Goal: Task Accomplishment & Management: Use online tool/utility

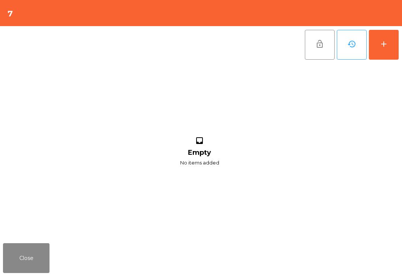
click at [390, 46] on button "add" at bounding box center [384, 45] width 30 height 30
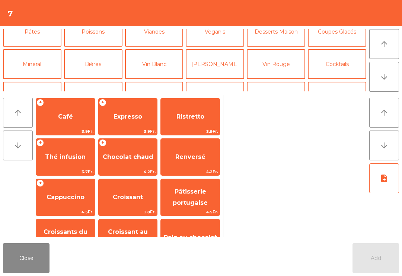
scroll to position [60, 0]
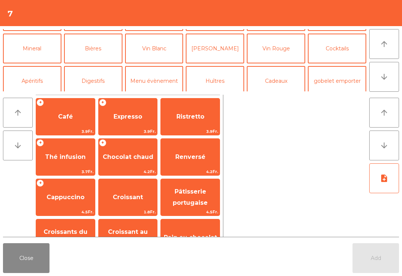
click at [274, 61] on button "Vin Rouge" at bounding box center [276, 49] width 59 height 30
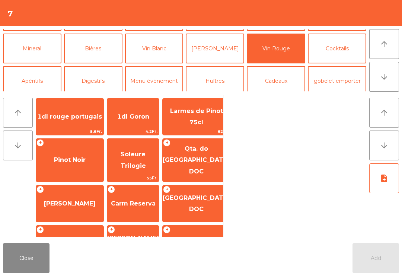
click at [67, 161] on span "Pinot Noir" at bounding box center [69, 160] width 67 height 20
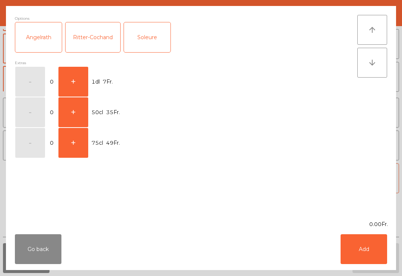
click at [70, 82] on button "+" at bounding box center [74, 82] width 30 height 30
click at [373, 250] on button "Add" at bounding box center [364, 249] width 47 height 30
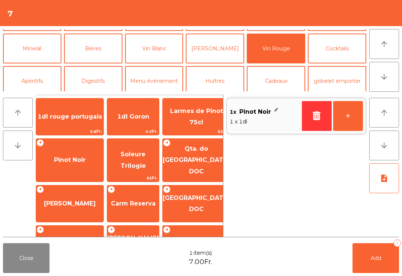
click at [353, 119] on button "+" at bounding box center [349, 116] width 30 height 30
click at [377, 263] on button "Add 2" at bounding box center [376, 258] width 47 height 30
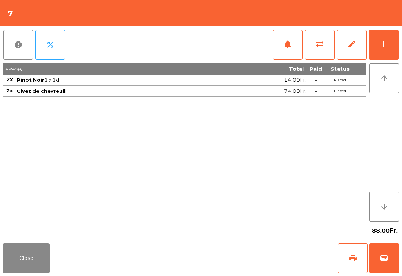
click at [26, 272] on button "Close" at bounding box center [26, 258] width 47 height 30
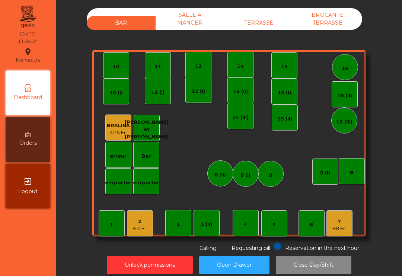
click at [162, 66] on div "11" at bounding box center [158, 65] width 26 height 26
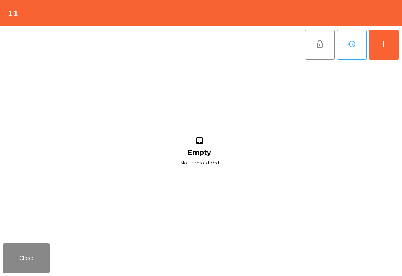
click at [374, 43] on button "add" at bounding box center [384, 45] width 30 height 30
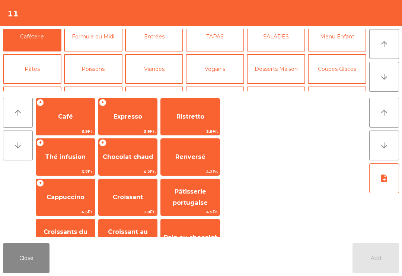
scroll to position [37, 0]
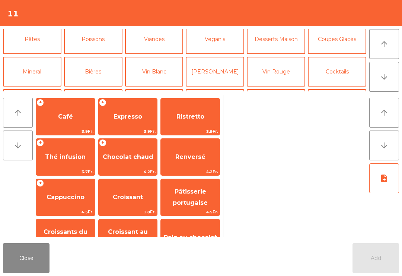
click at [100, 67] on button "Bières" at bounding box center [93, 72] width 59 height 30
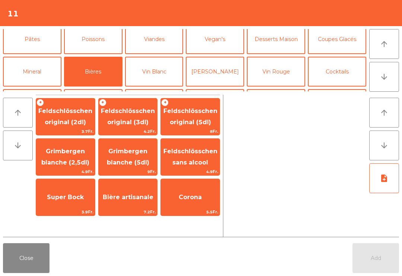
click at [206, 121] on span "Feldschlösschen original (5dl)" at bounding box center [191, 116] width 54 height 18
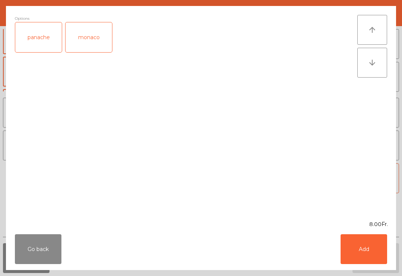
click at [364, 257] on button "Add" at bounding box center [364, 249] width 47 height 30
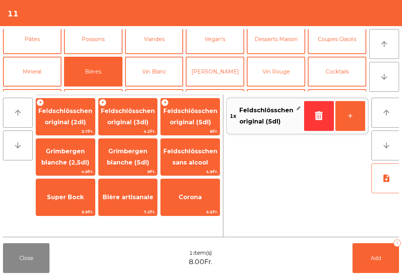
click at [384, 269] on button "Add 1" at bounding box center [376, 258] width 47 height 30
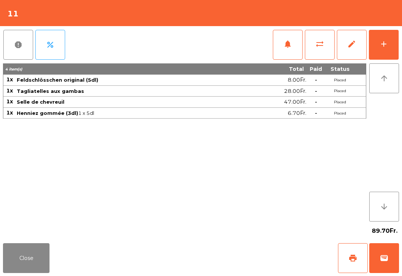
click at [18, 272] on button "Close" at bounding box center [26, 258] width 47 height 30
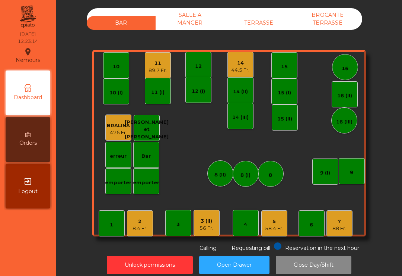
click at [265, 29] on div "TERRASSE" at bounding box center [259, 23] width 69 height 14
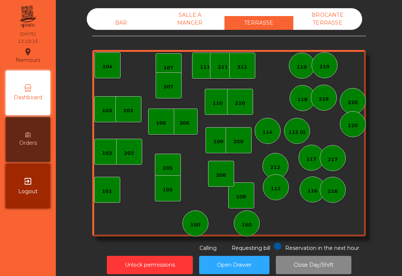
click at [248, 225] on div "150" at bounding box center [247, 224] width 10 height 7
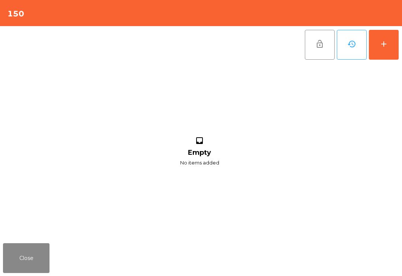
click at [385, 57] on button "add" at bounding box center [384, 45] width 30 height 30
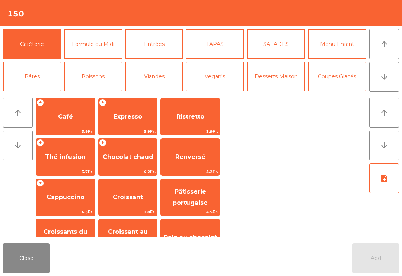
scroll to position [29, 0]
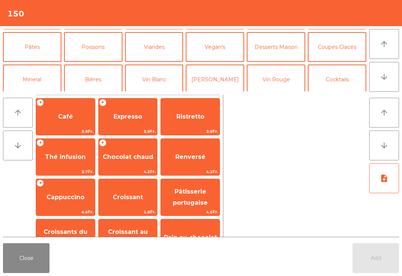
click at [98, 64] on button "Bières" at bounding box center [93, 79] width 59 height 30
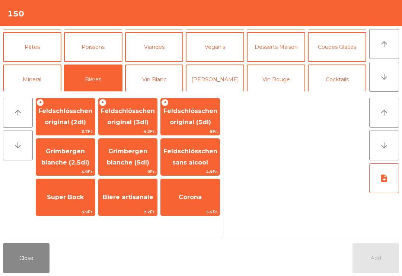
scroll to position [63, 0]
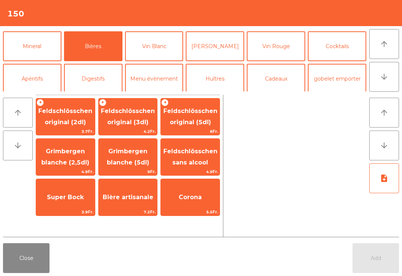
click at [131, 124] on span "Feldschlösschen original (3dl)" at bounding box center [128, 116] width 54 height 18
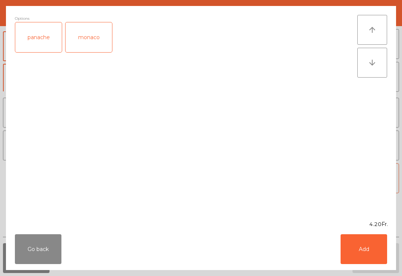
click at [372, 261] on button "Add" at bounding box center [364, 249] width 47 height 30
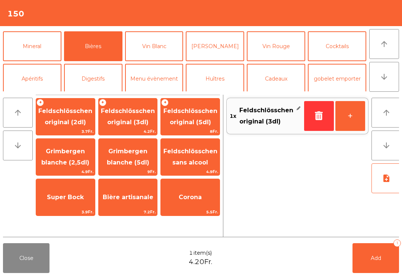
scroll to position [0, 0]
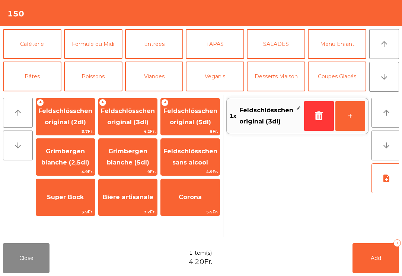
click at [28, 40] on button "Caféterie" at bounding box center [32, 44] width 59 height 30
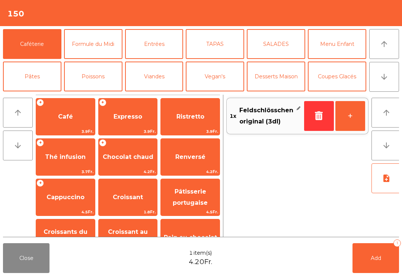
scroll to position [0, 0]
click at [68, 206] on span "Cappuccino" at bounding box center [65, 197] width 59 height 20
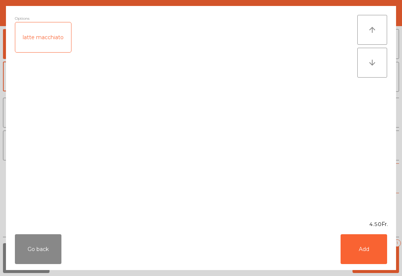
click at [386, 263] on button "Add" at bounding box center [364, 249] width 47 height 30
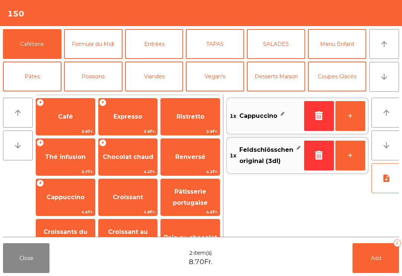
click at [134, 203] on span "Croissant" at bounding box center [128, 197] width 59 height 20
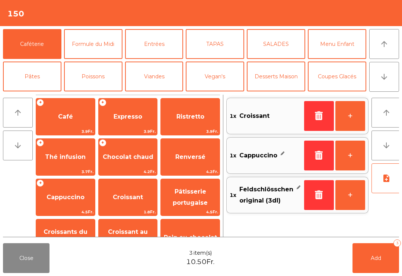
click at [132, 206] on span "Croissant" at bounding box center [128, 197] width 59 height 20
click at [388, 269] on button "Add 4" at bounding box center [376, 258] width 47 height 30
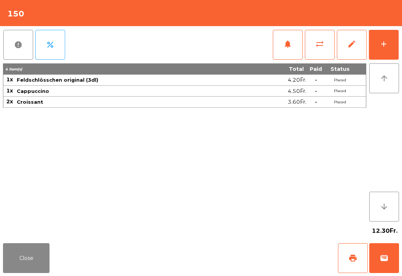
click at [30, 271] on button "Close" at bounding box center [26, 258] width 47 height 30
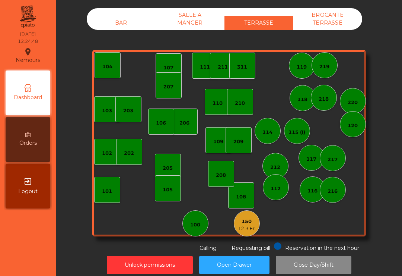
click at [105, 26] on div "BAR" at bounding box center [121, 23] width 69 height 14
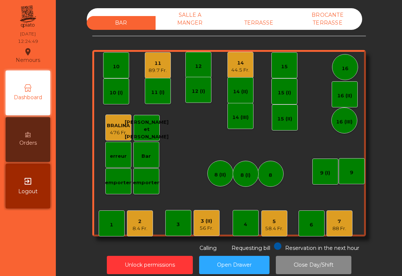
click at [241, 66] on div "14" at bounding box center [240, 62] width 18 height 7
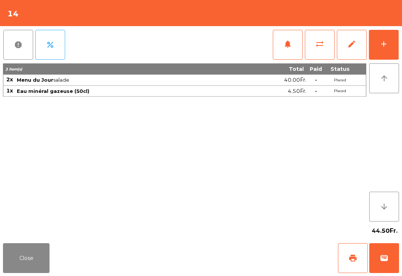
click at [287, 46] on span "notifications" at bounding box center [288, 44] width 9 height 9
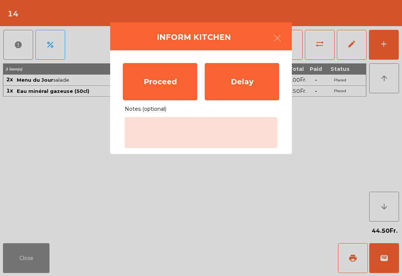
click at [163, 81] on div "Proceed" at bounding box center [160, 81] width 75 height 37
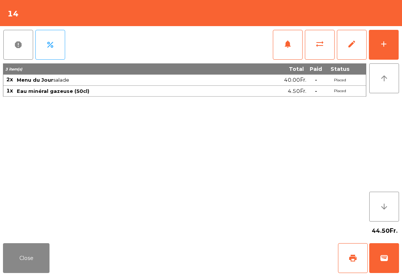
click at [38, 272] on button "Close" at bounding box center [26, 258] width 47 height 30
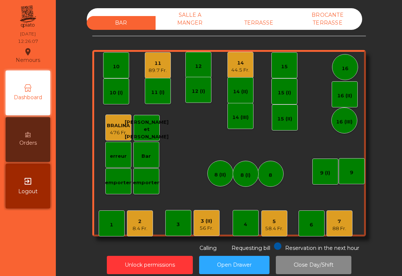
click at [158, 70] on div "89.7 Fr." at bounding box center [158, 70] width 18 height 7
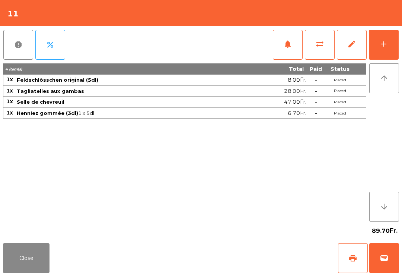
click at [385, 59] on button "add" at bounding box center [384, 45] width 30 height 30
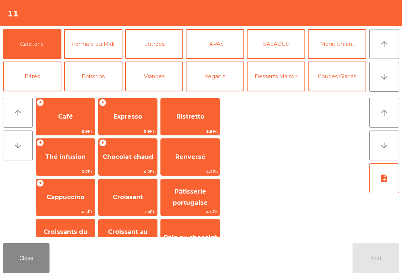
click at [90, 94] on button "Bières" at bounding box center [93, 109] width 59 height 30
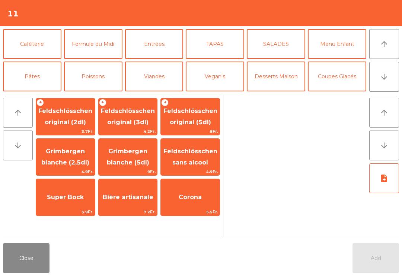
click at [200, 129] on span "8Fr." at bounding box center [190, 131] width 59 height 7
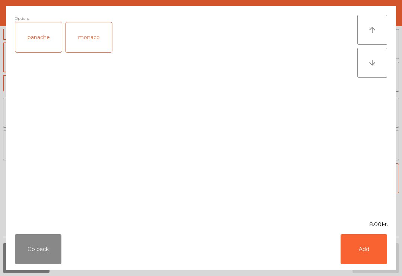
click at [370, 244] on button "Add" at bounding box center [364, 249] width 47 height 30
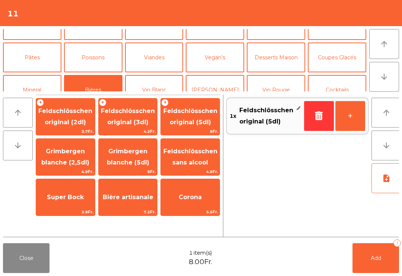
click at [370, 244] on button "Add 1" at bounding box center [376, 258] width 47 height 30
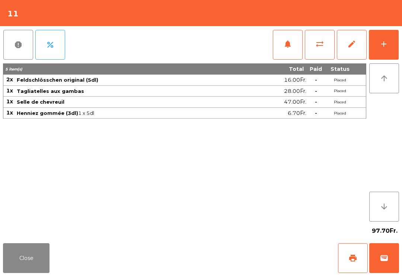
click at [10, 239] on div "97.70Fr." at bounding box center [201, 230] width 397 height 19
click at [43, 253] on button "Close" at bounding box center [26, 258] width 47 height 30
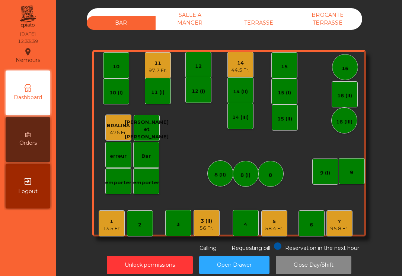
click at [338, 220] on div "7" at bounding box center [340, 221] width 18 height 7
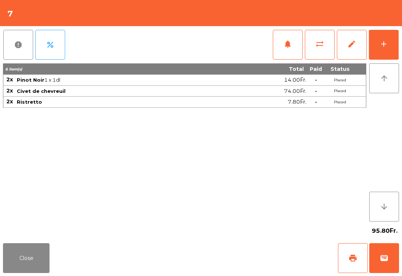
click at [357, 260] on span "print" at bounding box center [353, 257] width 9 height 9
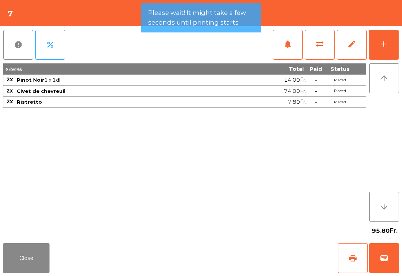
click at [37, 256] on button "Close" at bounding box center [26, 258] width 47 height 30
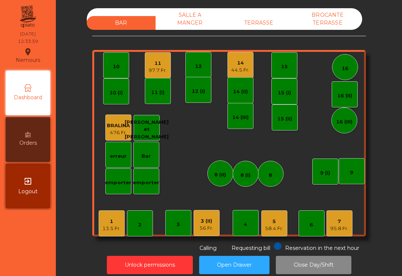
click at [284, 218] on div "5" at bounding box center [274, 221] width 18 height 7
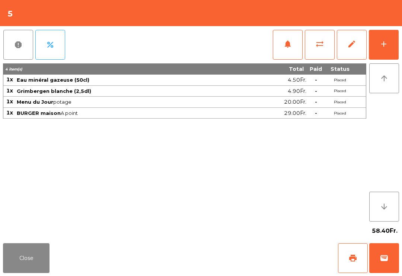
click at [286, 41] on span "notifications" at bounding box center [288, 44] width 9 height 9
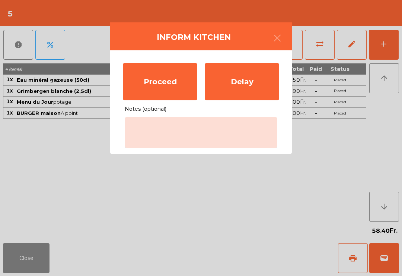
click at [185, 68] on div "Proceed" at bounding box center [160, 81] width 75 height 37
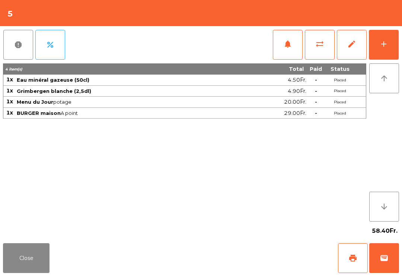
click at [32, 259] on button "Close" at bounding box center [26, 258] width 47 height 30
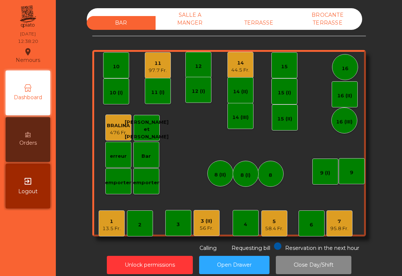
click at [348, 233] on div "7 95.8 Fr." at bounding box center [340, 223] width 26 height 26
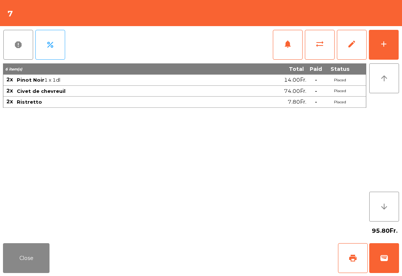
click at [387, 261] on span "wallet" at bounding box center [384, 257] width 9 height 9
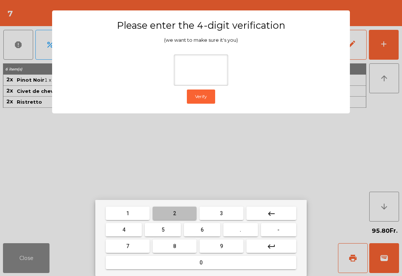
type input "*"
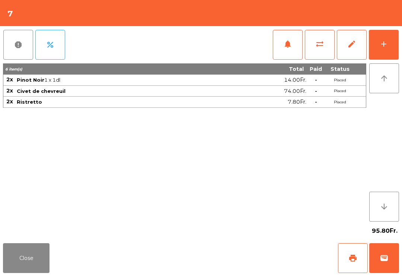
click at [250, 264] on div "Close print wallet" at bounding box center [201, 258] width 402 height 36
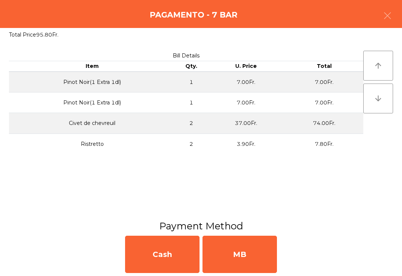
click at [257, 271] on div "MB" at bounding box center [240, 254] width 75 height 37
click at [247, 268] on div "No" at bounding box center [240, 254] width 75 height 37
click at [259, 262] on div "No" at bounding box center [240, 254] width 75 height 37
click at [261, 261] on div "No" at bounding box center [240, 254] width 75 height 37
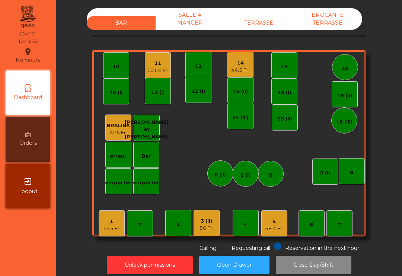
click at [155, 70] on div "101.6 Fr." at bounding box center [158, 70] width 22 height 7
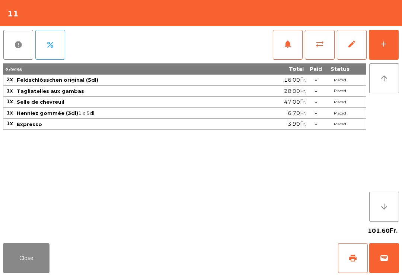
click at [317, 46] on span "sync_alt" at bounding box center [320, 44] width 9 height 9
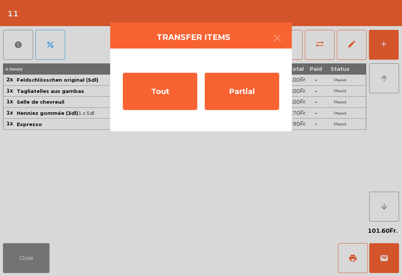
click at [255, 92] on div "Partial" at bounding box center [242, 91] width 75 height 37
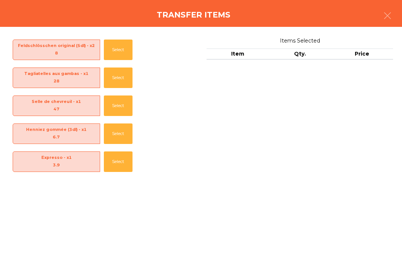
click at [116, 45] on button "Select" at bounding box center [118, 50] width 29 height 20
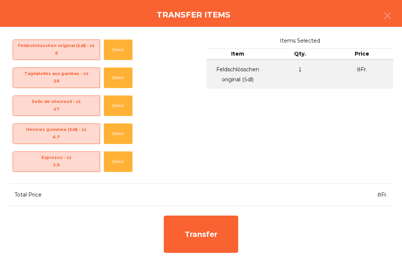
click at [116, 40] on button "Select" at bounding box center [118, 50] width 29 height 20
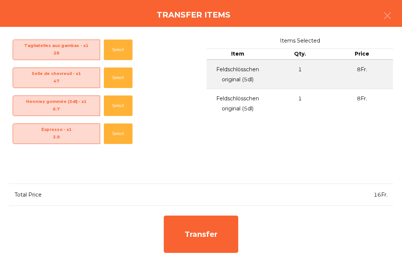
click at [113, 47] on button "Select" at bounding box center [118, 50] width 29 height 20
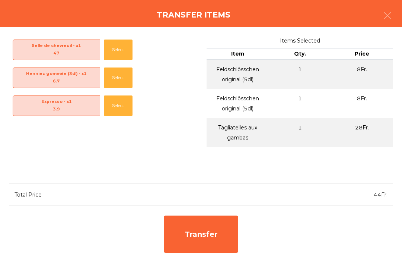
click at [208, 233] on div "Transfer" at bounding box center [201, 233] width 75 height 37
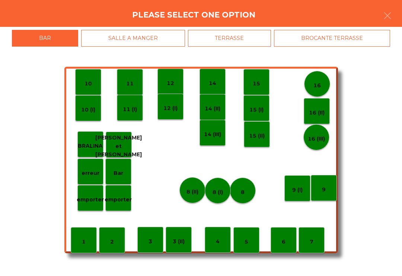
click at [91, 110] on p "10 (I)" at bounding box center [88, 109] width 14 height 9
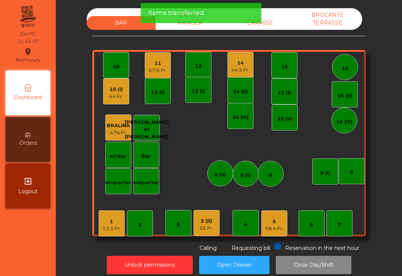
click at [155, 67] on div "57.6 Fr." at bounding box center [158, 70] width 18 height 7
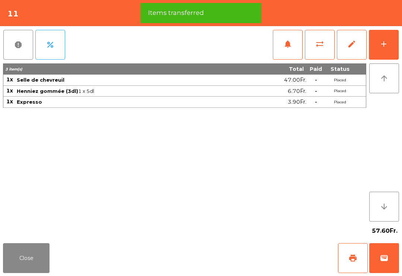
click at [348, 259] on button "print" at bounding box center [353, 258] width 30 height 30
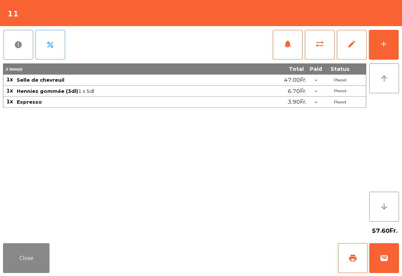
click at [38, 265] on button "Close" at bounding box center [26, 258] width 47 height 30
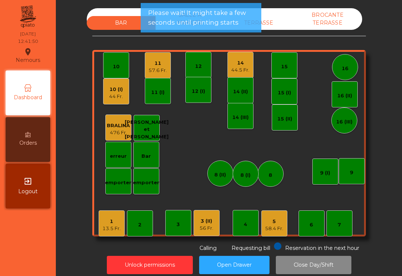
click at [114, 100] on div "10 (I) 44 Fr." at bounding box center [116, 91] width 26 height 26
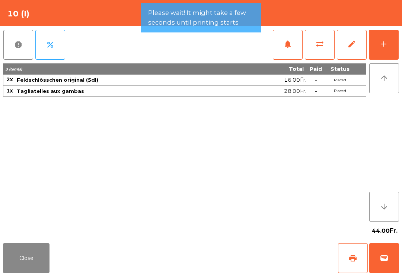
click at [347, 262] on button "print" at bounding box center [353, 258] width 30 height 30
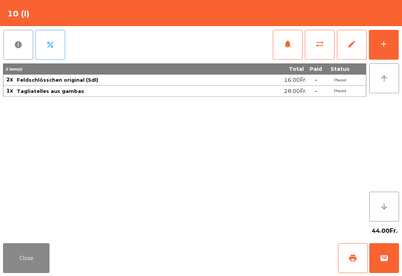
click at [34, 254] on button "Close" at bounding box center [26, 258] width 47 height 30
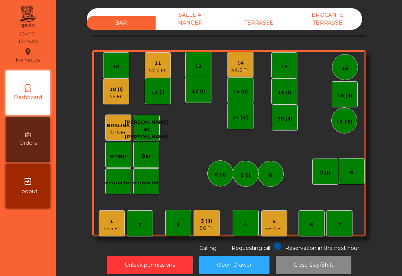
click at [117, 89] on div "10 (I)" at bounding box center [116, 89] width 14 height 7
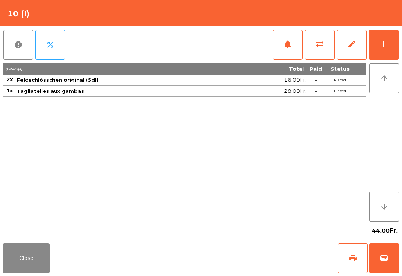
click at [390, 259] on button "wallet" at bounding box center [385, 258] width 30 height 30
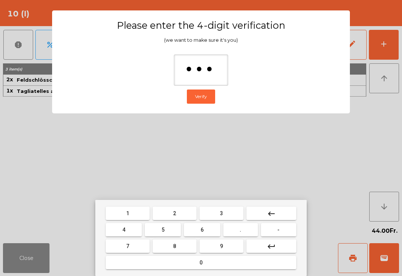
type input "****"
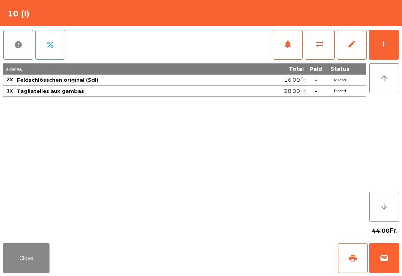
click at [257, 261] on div "Close print wallet" at bounding box center [201, 258] width 402 height 36
click at [261, 250] on div "Close print wallet" at bounding box center [201, 258] width 402 height 36
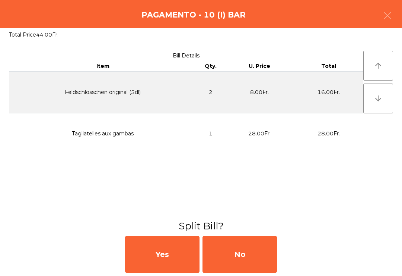
click at [260, 249] on div "No" at bounding box center [240, 254] width 75 height 37
click at [263, 253] on div "MB" at bounding box center [240, 254] width 75 height 37
click at [263, 253] on div "No" at bounding box center [240, 254] width 75 height 37
click at [268, 245] on div "No" at bounding box center [240, 254] width 75 height 37
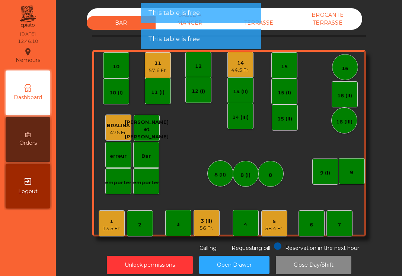
click at [161, 64] on div "11" at bounding box center [158, 63] width 18 height 7
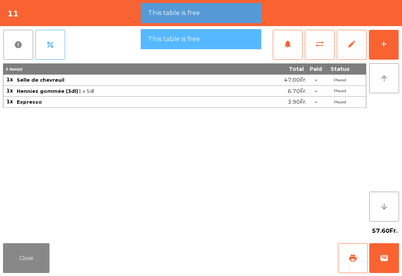
click at [390, 258] on button "wallet" at bounding box center [385, 258] width 30 height 30
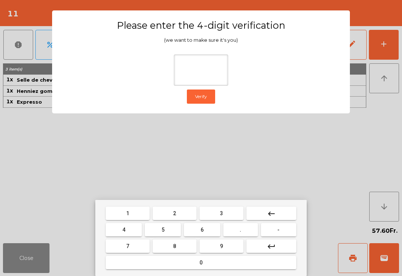
type input "*"
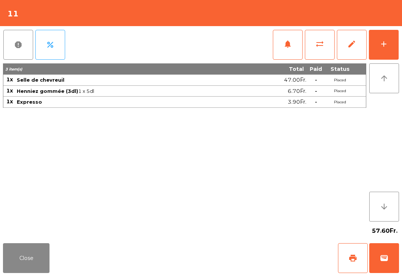
click at [262, 268] on div "Close print wallet" at bounding box center [201, 258] width 402 height 36
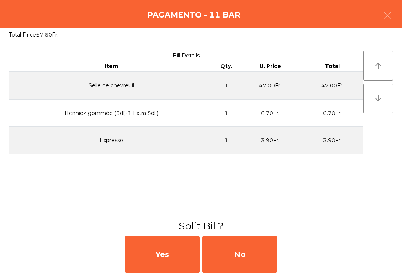
click at [266, 257] on div "No" at bounding box center [240, 254] width 75 height 37
click at [273, 249] on div "MB" at bounding box center [240, 254] width 75 height 37
click at [266, 250] on div "No" at bounding box center [240, 254] width 75 height 37
click at [251, 258] on button "Open Drawer" at bounding box center [234, 265] width 70 height 18
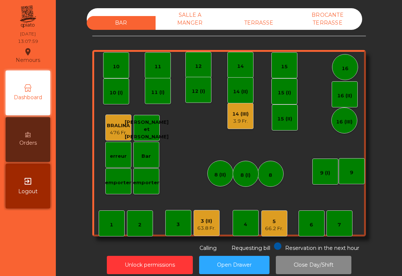
click at [337, 236] on div "7" at bounding box center [340, 223] width 26 height 26
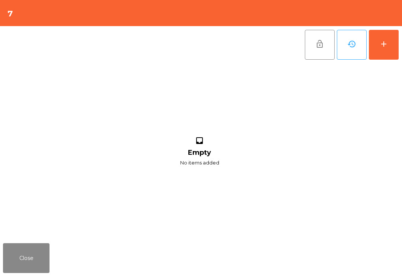
click at [386, 40] on div "add" at bounding box center [384, 44] width 9 height 9
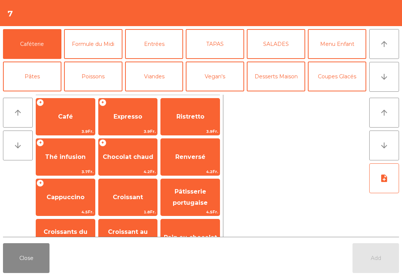
click at [392, 42] on button "arrow_upward" at bounding box center [385, 44] width 30 height 30
click at [135, 117] on span "Expresso" at bounding box center [128, 116] width 29 height 7
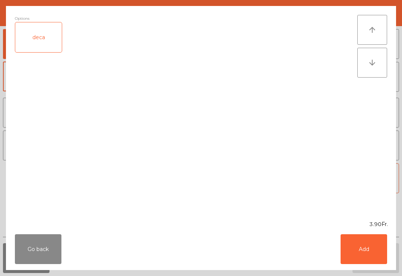
click at [370, 259] on button "Add" at bounding box center [364, 249] width 47 height 30
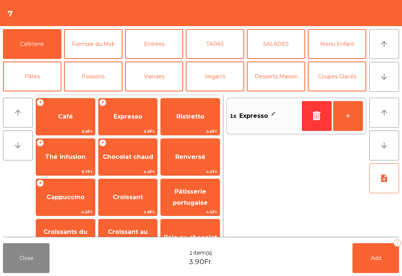
click at [354, 113] on button "+" at bounding box center [349, 116] width 30 height 30
click at [365, 254] on button "Add 2" at bounding box center [376, 258] width 47 height 30
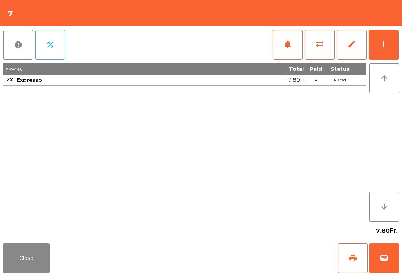
click at [379, 48] on button "add" at bounding box center [384, 45] width 30 height 30
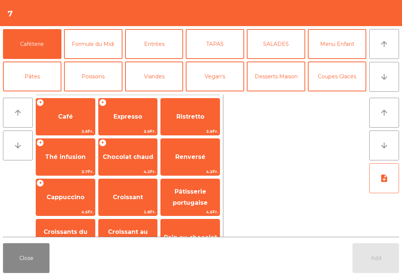
click at [201, 123] on span "Ristretto" at bounding box center [190, 117] width 59 height 20
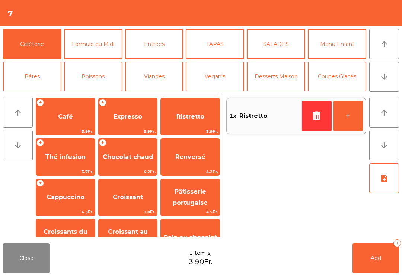
click at [354, 117] on button "+" at bounding box center [349, 116] width 30 height 30
click at [119, 122] on span "Expresso" at bounding box center [128, 117] width 59 height 20
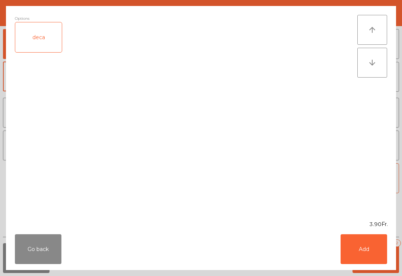
click at [370, 252] on button "Add" at bounding box center [364, 249] width 47 height 30
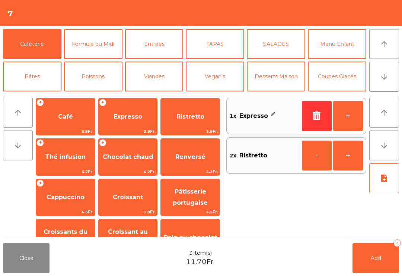
click at [375, 259] on span "Add" at bounding box center [376, 258] width 10 height 7
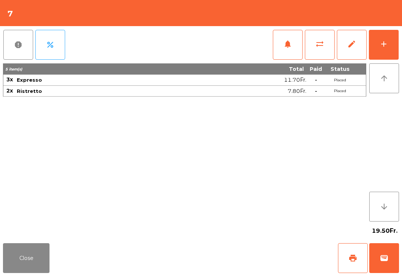
click at [328, 59] on button "sync_alt" at bounding box center [320, 45] width 30 height 30
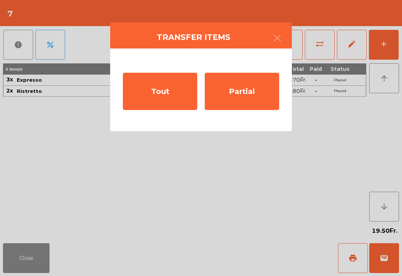
click at [253, 98] on div "Partial" at bounding box center [242, 91] width 75 height 37
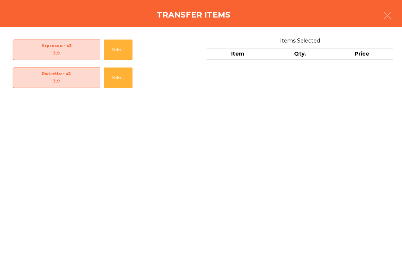
click at [117, 49] on button "Select" at bounding box center [118, 50] width 29 height 20
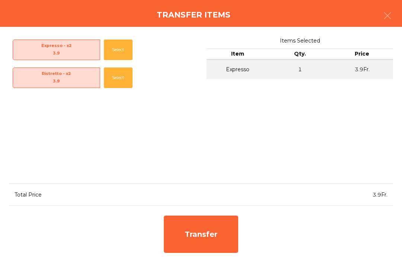
click at [120, 43] on button "Select" at bounding box center [118, 50] width 29 height 20
click at [218, 234] on div "Transfer" at bounding box center [201, 233] width 75 height 37
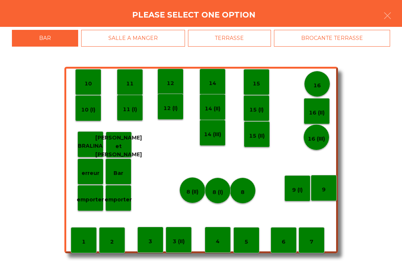
click at [282, 241] on div "6" at bounding box center [284, 240] width 26 height 26
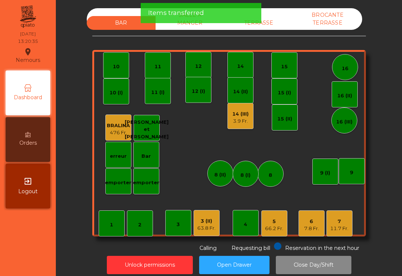
click at [313, 223] on div "6" at bounding box center [311, 221] width 15 height 7
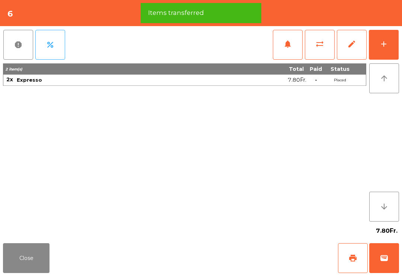
click at [358, 254] on button "print" at bounding box center [353, 258] width 30 height 30
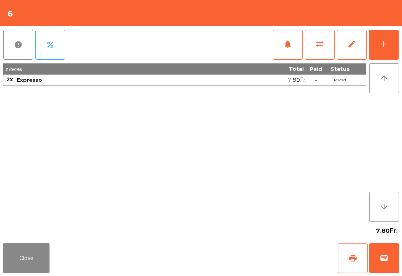
click at [32, 261] on button "Close" at bounding box center [26, 258] width 47 height 30
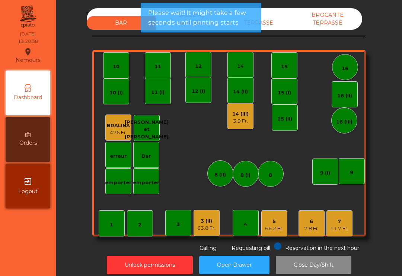
click at [345, 222] on div "7" at bounding box center [340, 221] width 18 height 7
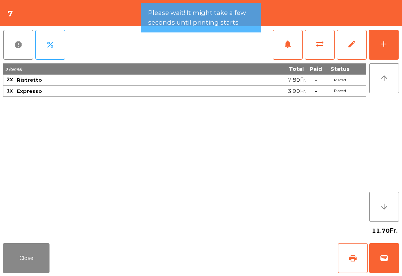
click at [356, 258] on span "print" at bounding box center [353, 257] width 9 height 9
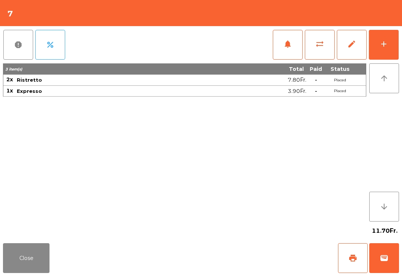
click at [28, 262] on button "Close" at bounding box center [26, 258] width 47 height 30
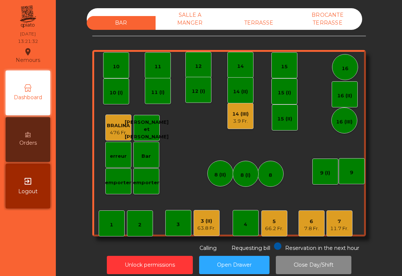
click at [272, 225] on div "66.2 Fr." at bounding box center [274, 228] width 18 height 7
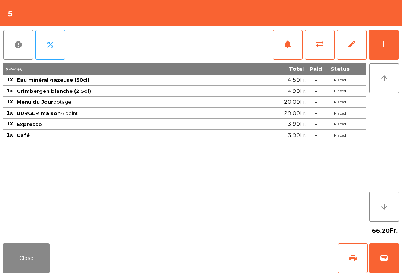
click at [356, 259] on span "print" at bounding box center [353, 257] width 9 height 9
click at [23, 267] on button "Close" at bounding box center [26, 258] width 47 height 30
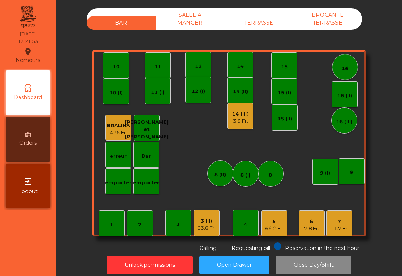
click at [216, 224] on div "3 (II) 63.8 Fr." at bounding box center [207, 223] width 26 height 26
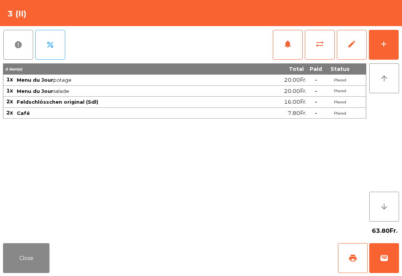
click at [354, 250] on button "print" at bounding box center [353, 258] width 30 height 30
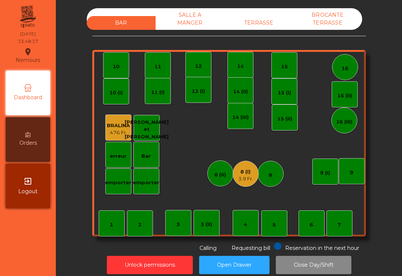
click at [253, 173] on div "8 (I)" at bounding box center [246, 171] width 15 height 7
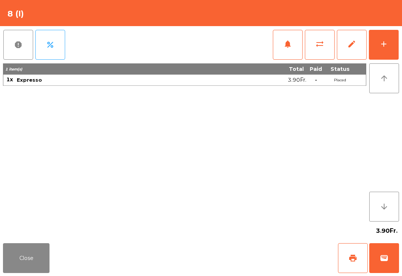
click at [21, 249] on button "Close" at bounding box center [26, 258] width 47 height 30
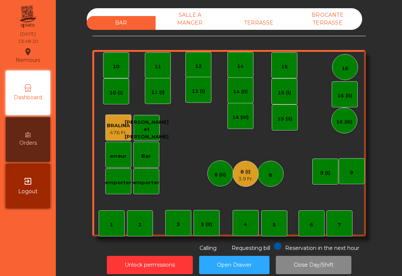
click at [248, 227] on div "4" at bounding box center [246, 223] width 26 height 26
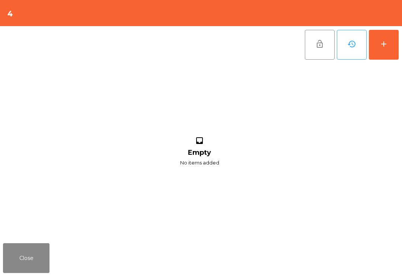
click at [388, 47] on div "add" at bounding box center [384, 44] width 9 height 9
click at [386, 43] on div "add" at bounding box center [384, 44] width 9 height 9
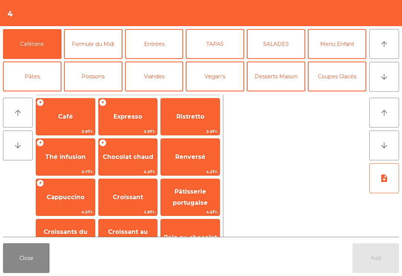
click at [124, 121] on span "Expresso" at bounding box center [128, 117] width 59 height 20
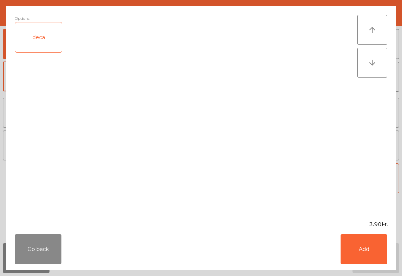
click at [367, 255] on button "Add" at bounding box center [364, 249] width 47 height 30
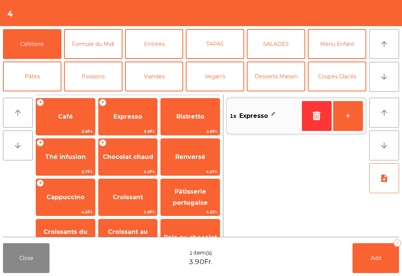
click at [382, 268] on button "Add 1" at bounding box center [376, 258] width 47 height 30
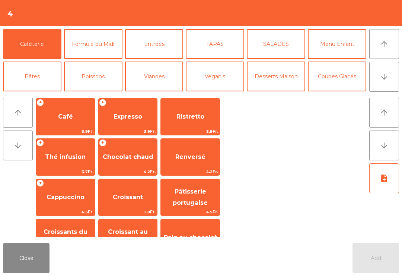
click at [22, 257] on button "Close" at bounding box center [26, 258] width 47 height 30
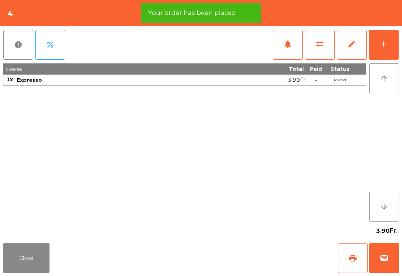
click at [354, 261] on span "print" at bounding box center [353, 257] width 9 height 9
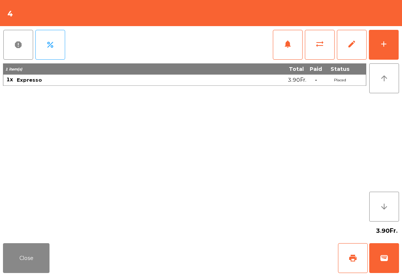
click at [390, 271] on button "wallet" at bounding box center [385, 258] width 30 height 30
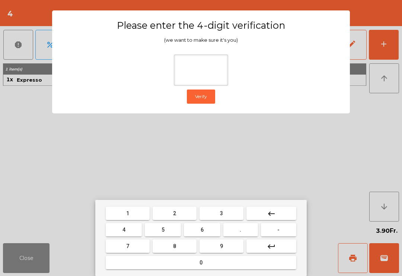
type input "*"
type input "**"
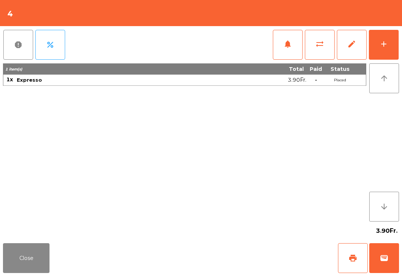
click at [248, 251] on div "Close print wallet" at bounding box center [201, 258] width 402 height 36
click at [247, 251] on div "Close print wallet" at bounding box center [201, 258] width 402 height 36
click at [253, 246] on div "Close print wallet" at bounding box center [201, 258] width 402 height 36
click at [253, 245] on div "Close print wallet" at bounding box center [201, 258] width 402 height 36
click at [245, 253] on div "Close print wallet" at bounding box center [201, 258] width 402 height 36
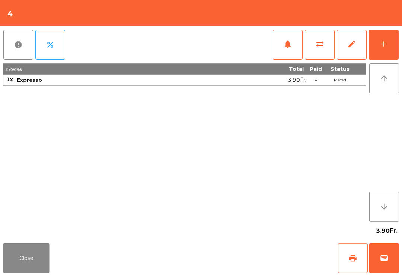
click at [245, 253] on div "Close print wallet" at bounding box center [201, 258] width 402 height 36
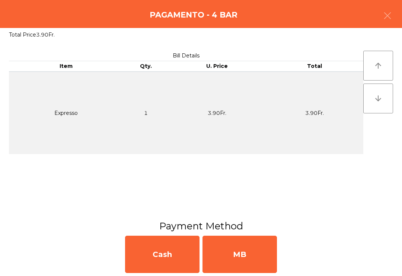
click at [239, 256] on div "MB" at bounding box center [240, 254] width 75 height 37
click at [239, 255] on div "No" at bounding box center [240, 254] width 75 height 37
click at [262, 269] on div "No" at bounding box center [240, 254] width 75 height 37
click at [262, 268] on div "No" at bounding box center [240, 254] width 75 height 37
click at [246, 259] on div "No" at bounding box center [240, 254] width 75 height 37
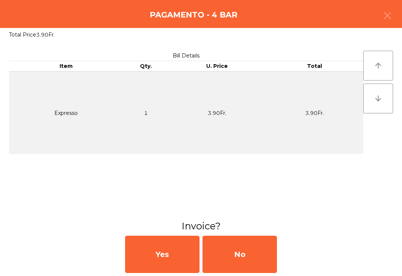
click at [246, 259] on div "No" at bounding box center [240, 254] width 75 height 37
click at [228, 252] on div "No" at bounding box center [240, 254] width 75 height 37
click at [219, 256] on div "No" at bounding box center [240, 254] width 75 height 37
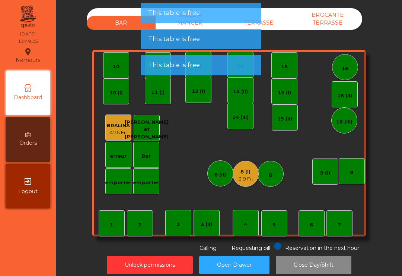
click at [256, 179] on div "8 (I) 3.9 Fr." at bounding box center [246, 174] width 26 height 26
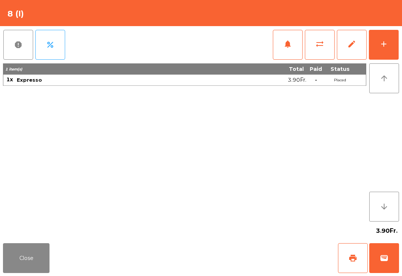
click at [389, 255] on button "wallet" at bounding box center [385, 258] width 30 height 30
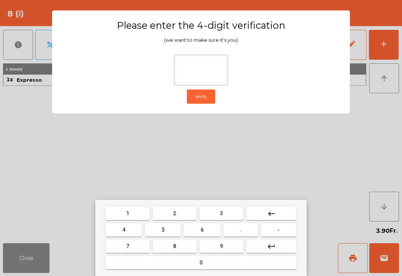
type input "*"
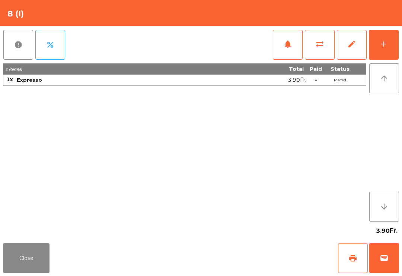
click at [254, 258] on div "Close print wallet" at bounding box center [201, 258] width 402 height 36
click at [250, 260] on div "Close print wallet" at bounding box center [201, 258] width 402 height 36
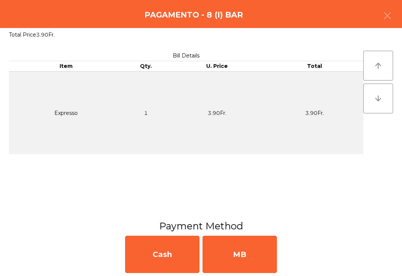
click at [260, 260] on div "MB" at bounding box center [240, 254] width 75 height 37
click at [244, 258] on div "No" at bounding box center [240, 254] width 75 height 37
click at [240, 256] on div "No" at bounding box center [240, 254] width 75 height 37
click at [237, 257] on div "No" at bounding box center [240, 254] width 75 height 37
click at [235, 256] on div "No" at bounding box center [240, 254] width 75 height 37
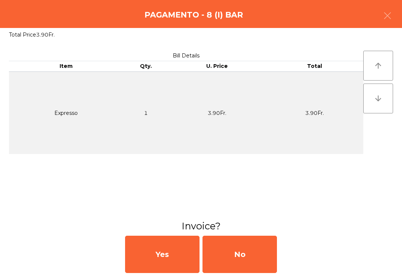
click at [242, 252] on div "No" at bounding box center [240, 254] width 75 height 37
click at [242, 251] on div "No" at bounding box center [240, 254] width 75 height 37
click at [244, 258] on div "No" at bounding box center [240, 254] width 75 height 37
click at [247, 259] on div "No" at bounding box center [240, 254] width 75 height 37
click at [259, 258] on div "No" at bounding box center [240, 254] width 75 height 37
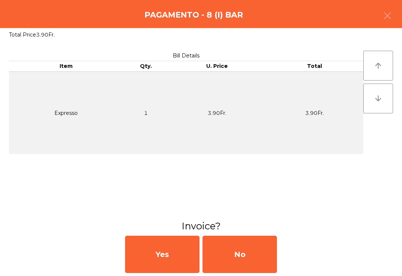
click at [259, 258] on div "No" at bounding box center [240, 254] width 75 height 37
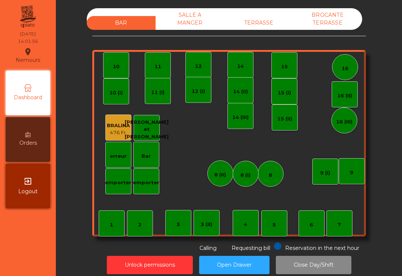
scroll to position [6, 0]
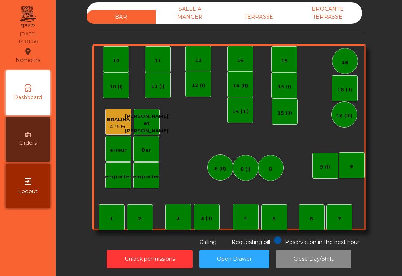
click at [271, 15] on div "TERRASSE" at bounding box center [259, 17] width 69 height 14
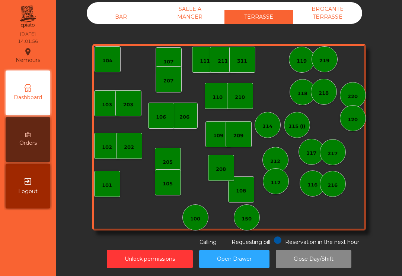
click at [241, 228] on div "150" at bounding box center [247, 217] width 26 height 26
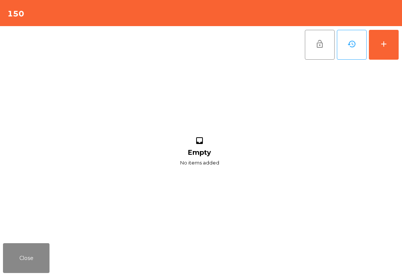
click at [395, 59] on button "add" at bounding box center [384, 45] width 30 height 30
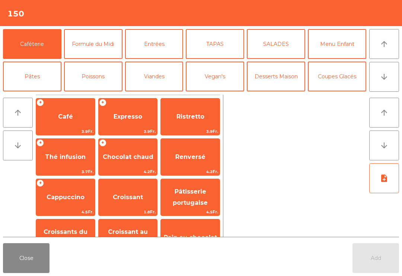
scroll to position [50, 0]
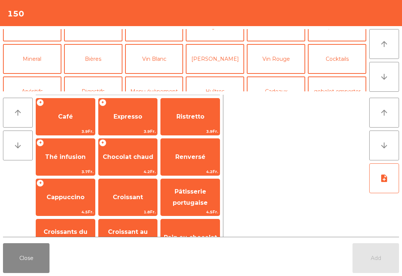
click at [96, 61] on button "Bières" at bounding box center [93, 59] width 59 height 30
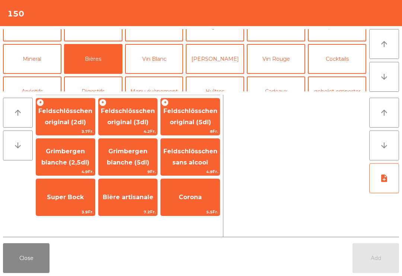
click at [140, 129] on span "4.2Fr." at bounding box center [128, 131] width 59 height 7
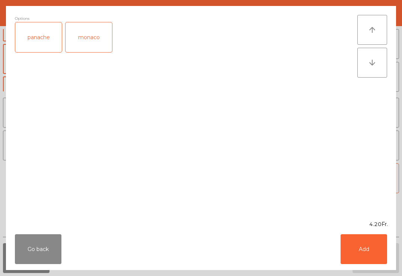
click at [371, 262] on button "Add" at bounding box center [364, 249] width 47 height 30
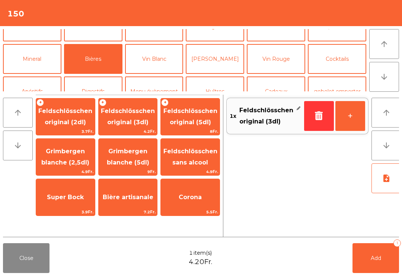
scroll to position [51, 0]
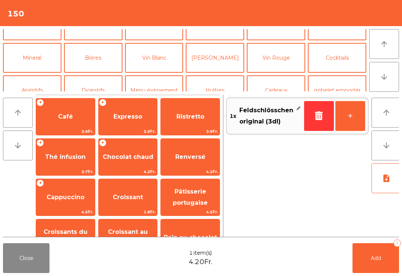
click at [129, 121] on span "Expresso" at bounding box center [128, 117] width 59 height 20
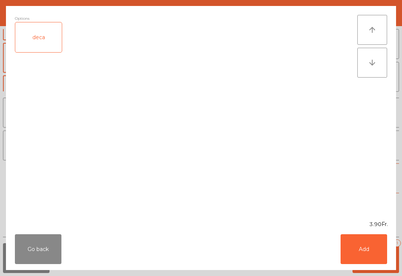
click at [362, 253] on button "Add" at bounding box center [364, 249] width 47 height 30
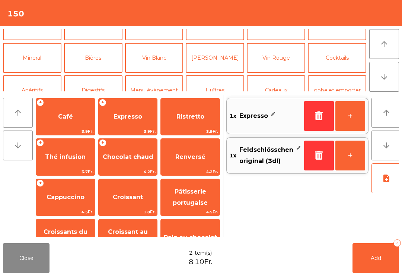
click at [382, 263] on button "Add 2" at bounding box center [376, 258] width 47 height 30
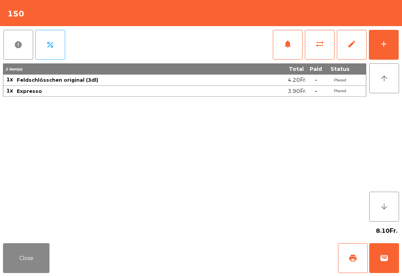
click at [34, 272] on button "Close" at bounding box center [26, 258] width 47 height 30
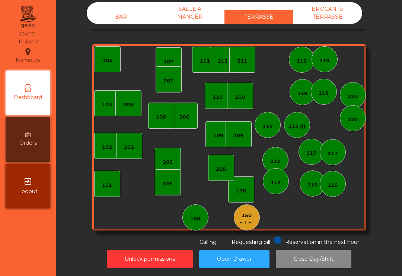
click at [255, 224] on div "150 8.1 Fr." at bounding box center [247, 217] width 26 height 26
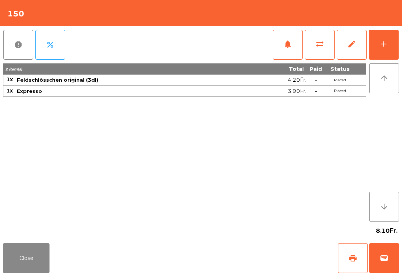
click at [385, 42] on div "add" at bounding box center [384, 44] width 9 height 9
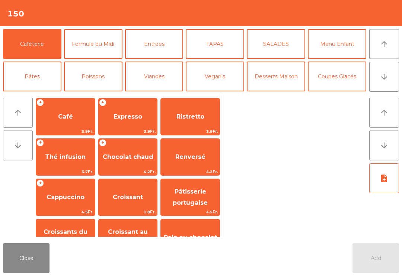
scroll to position [9, 0]
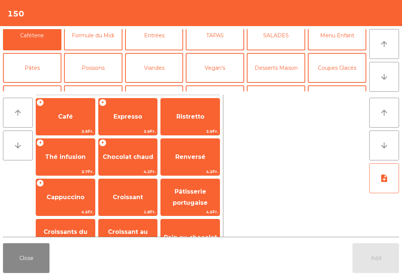
click at [100, 85] on button "Bières" at bounding box center [93, 100] width 59 height 30
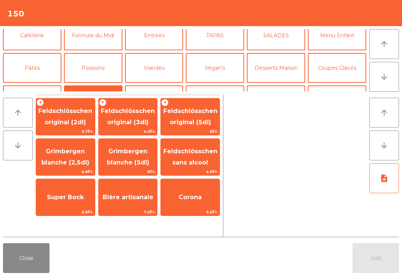
click at [132, 121] on span "Feldschlösschen original (3dl)" at bounding box center [128, 116] width 54 height 18
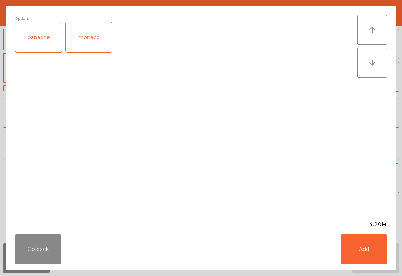
click at [384, 256] on button "Add" at bounding box center [364, 249] width 47 height 30
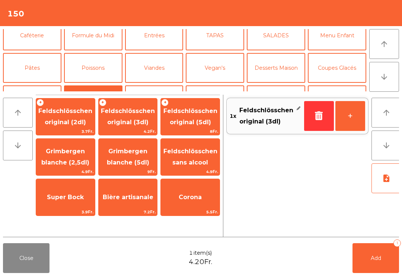
click at [384, 256] on button "Add 1" at bounding box center [376, 258] width 47 height 30
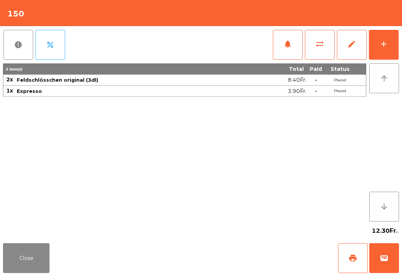
click at [18, 272] on button "Close" at bounding box center [26, 258] width 47 height 30
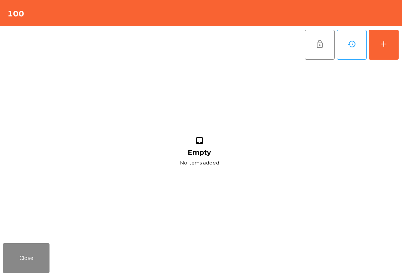
click at [390, 39] on button "add" at bounding box center [384, 45] width 30 height 30
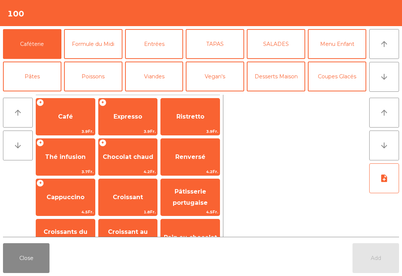
click at [63, 130] on span "3.9Fr." at bounding box center [65, 131] width 59 height 7
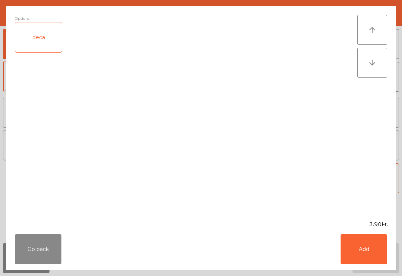
click at [387, 249] on button "Add" at bounding box center [364, 249] width 47 height 30
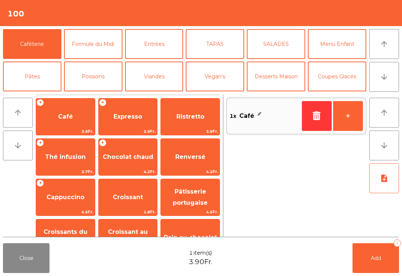
click at [380, 269] on button "Add 1" at bounding box center [376, 258] width 47 height 30
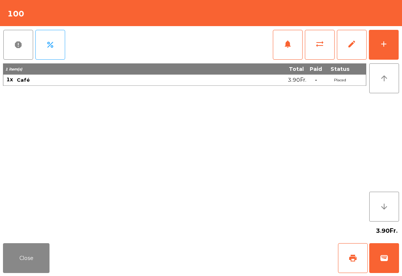
click at [38, 269] on button "Close" at bounding box center [26, 258] width 47 height 30
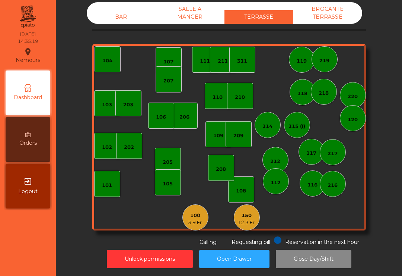
click at [243, 221] on div "12.3 Fr." at bounding box center [247, 222] width 18 height 7
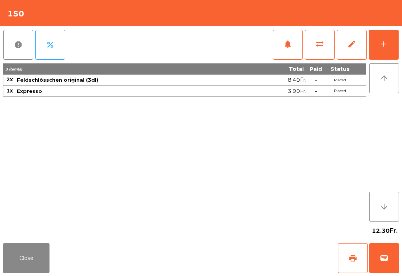
click at [398, 40] on button "add" at bounding box center [384, 45] width 30 height 30
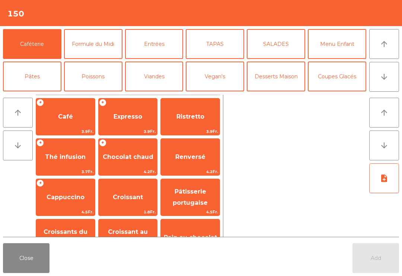
scroll to position [9, 0]
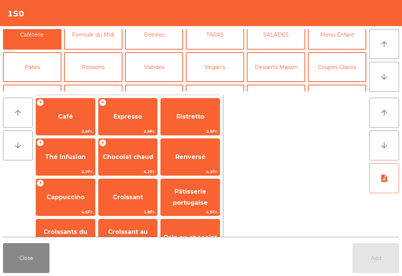
click at [89, 85] on button "Bières" at bounding box center [93, 100] width 59 height 30
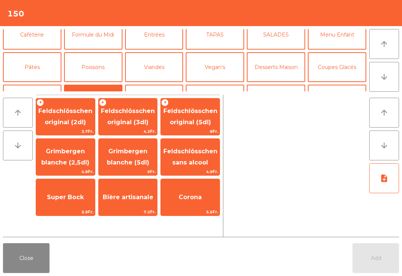
click at [133, 123] on span "Feldschlösschen original (3dl)" at bounding box center [128, 116] width 54 height 18
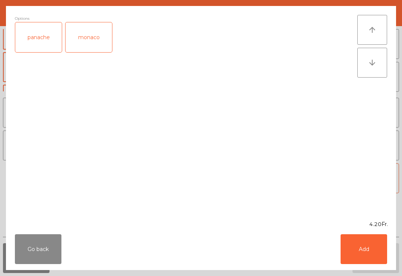
click at [370, 253] on button "Add" at bounding box center [364, 249] width 47 height 30
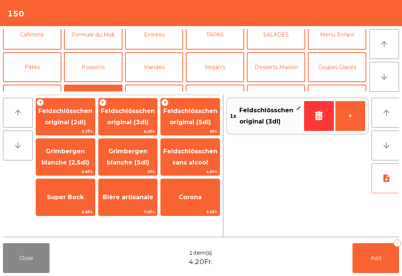
click at [349, 117] on button "+" at bounding box center [351, 116] width 30 height 30
click at [372, 252] on button "Add 2" at bounding box center [376, 258] width 47 height 30
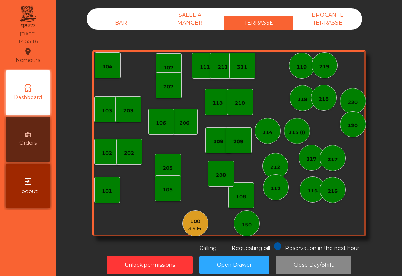
scroll to position [6, 0]
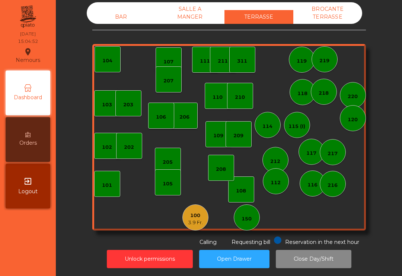
click at [193, 212] on div "100" at bounding box center [195, 215] width 15 height 7
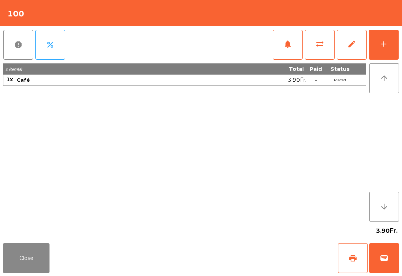
click at [373, 264] on button "wallet" at bounding box center [385, 258] width 30 height 30
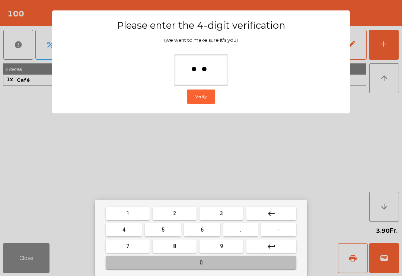
type input "***"
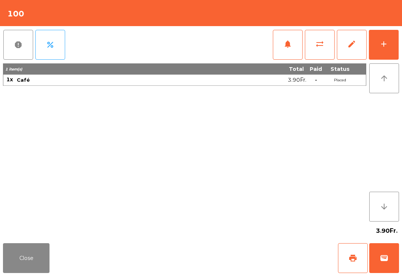
click at [249, 256] on div "Close print wallet" at bounding box center [201, 258] width 402 height 36
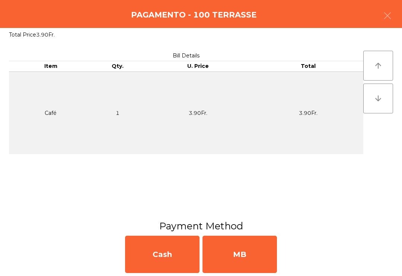
click at [250, 256] on div "MB" at bounding box center [240, 254] width 75 height 37
click at [241, 259] on div "No" at bounding box center [240, 254] width 75 height 37
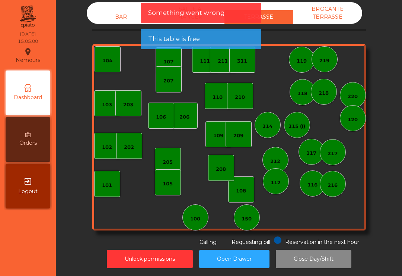
click at [126, 17] on div "BAR" at bounding box center [121, 17] width 69 height 14
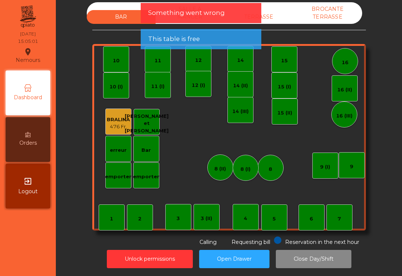
click at [241, 215] on div "4" at bounding box center [246, 217] width 26 height 26
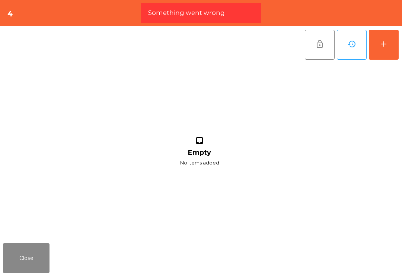
click at [379, 47] on button "add" at bounding box center [384, 45] width 30 height 30
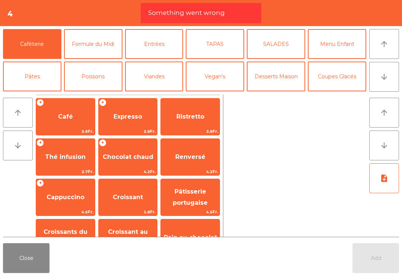
scroll to position [28, 0]
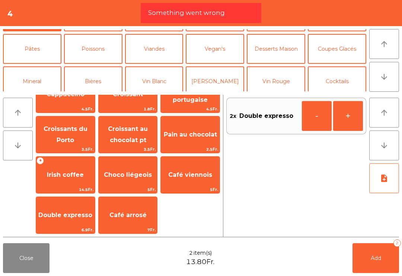
click at [370, 262] on button "Add 2" at bounding box center [376, 258] width 47 height 30
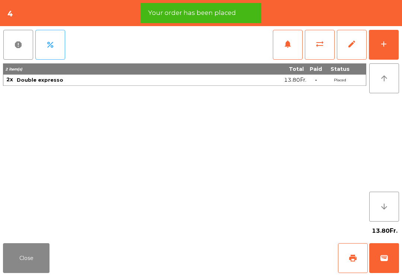
click at [349, 260] on span "print" at bounding box center [353, 257] width 9 height 9
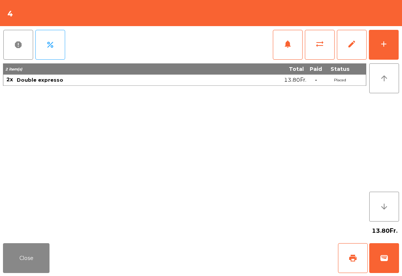
click at [33, 270] on button "Close" at bounding box center [26, 258] width 47 height 30
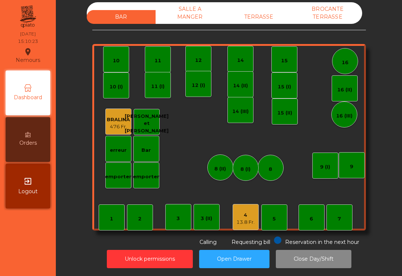
click at [262, 18] on div "TERRASSE" at bounding box center [259, 17] width 69 height 14
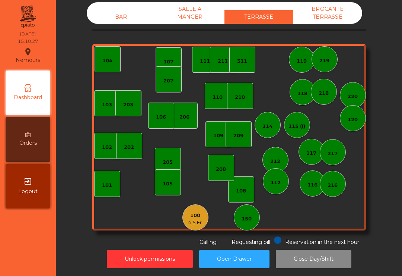
click at [245, 221] on div "150" at bounding box center [247, 218] width 10 height 7
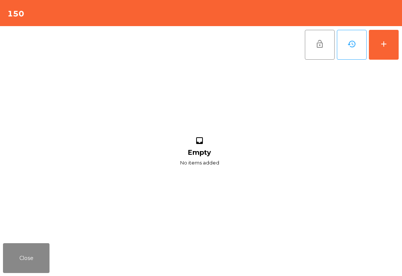
click at [379, 58] on button "add" at bounding box center [384, 45] width 30 height 30
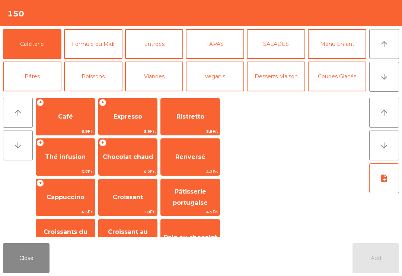
click at [80, 202] on span "Cappuccino" at bounding box center [65, 197] width 59 height 20
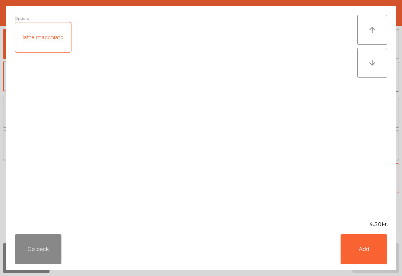
click at [365, 249] on button "Add" at bounding box center [364, 249] width 47 height 30
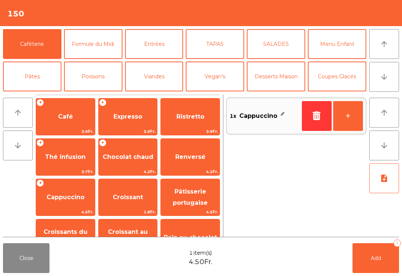
click at [348, 118] on button "+" at bounding box center [349, 116] width 30 height 30
click at [145, 115] on span "Expresso" at bounding box center [128, 117] width 59 height 20
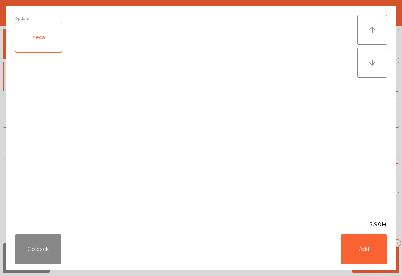
click at [365, 243] on button "Add" at bounding box center [364, 249] width 47 height 30
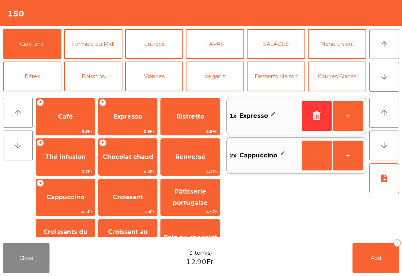
click at [384, 261] on button "Add 3" at bounding box center [376, 258] width 47 height 30
